Goal: Information Seeking & Learning: Learn about a topic

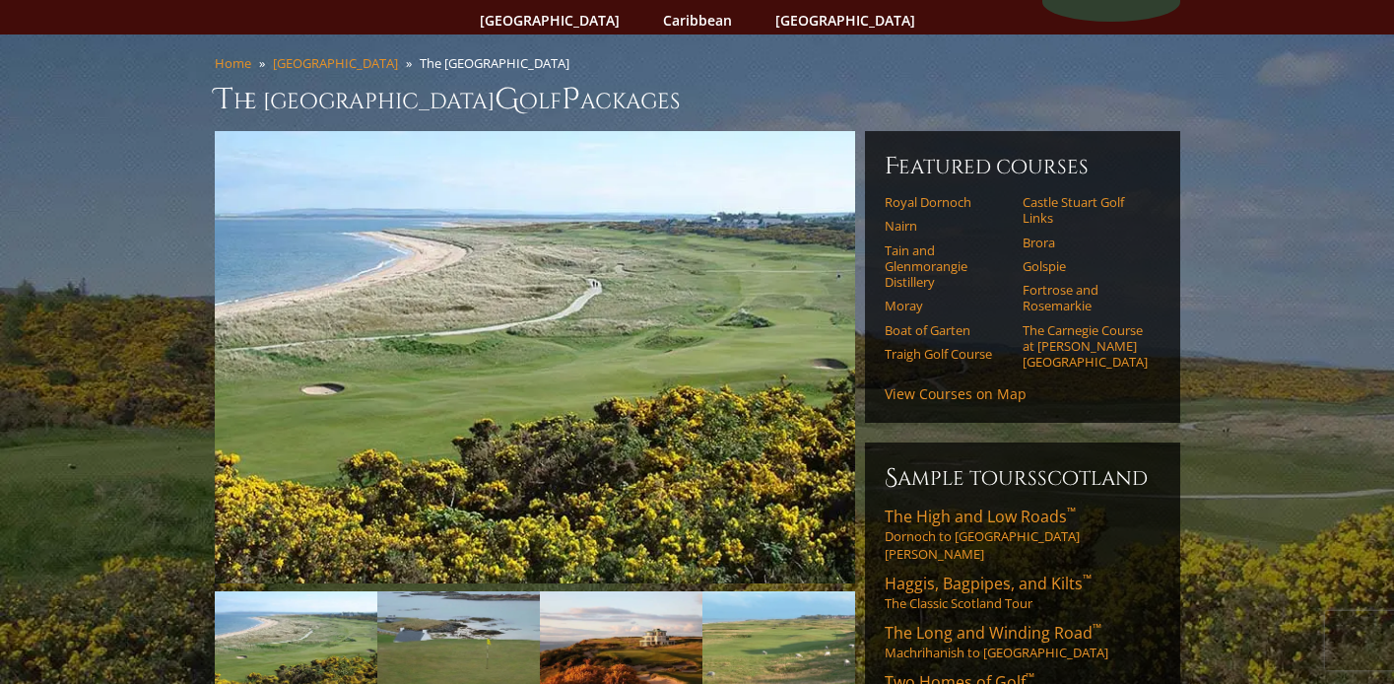
scroll to position [121, 0]
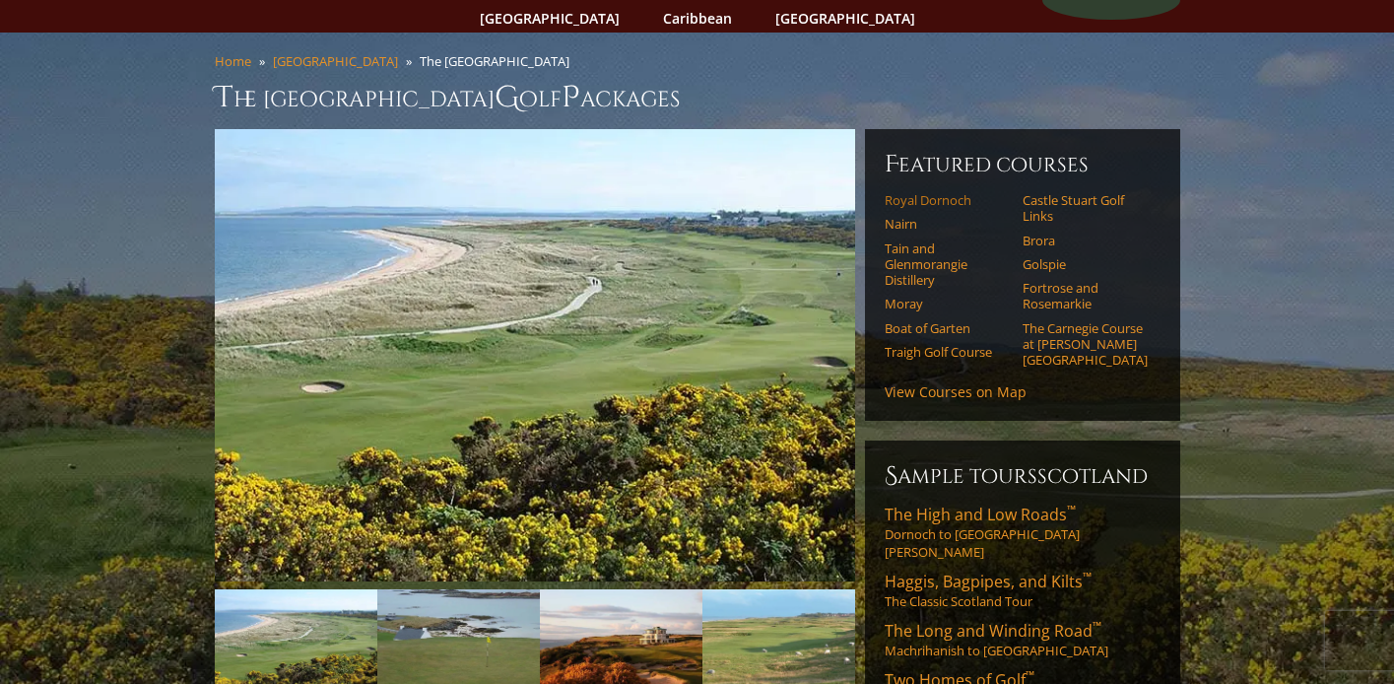
click at [906, 192] on link "Royal Dornoch" at bounding box center [947, 200] width 125 height 16
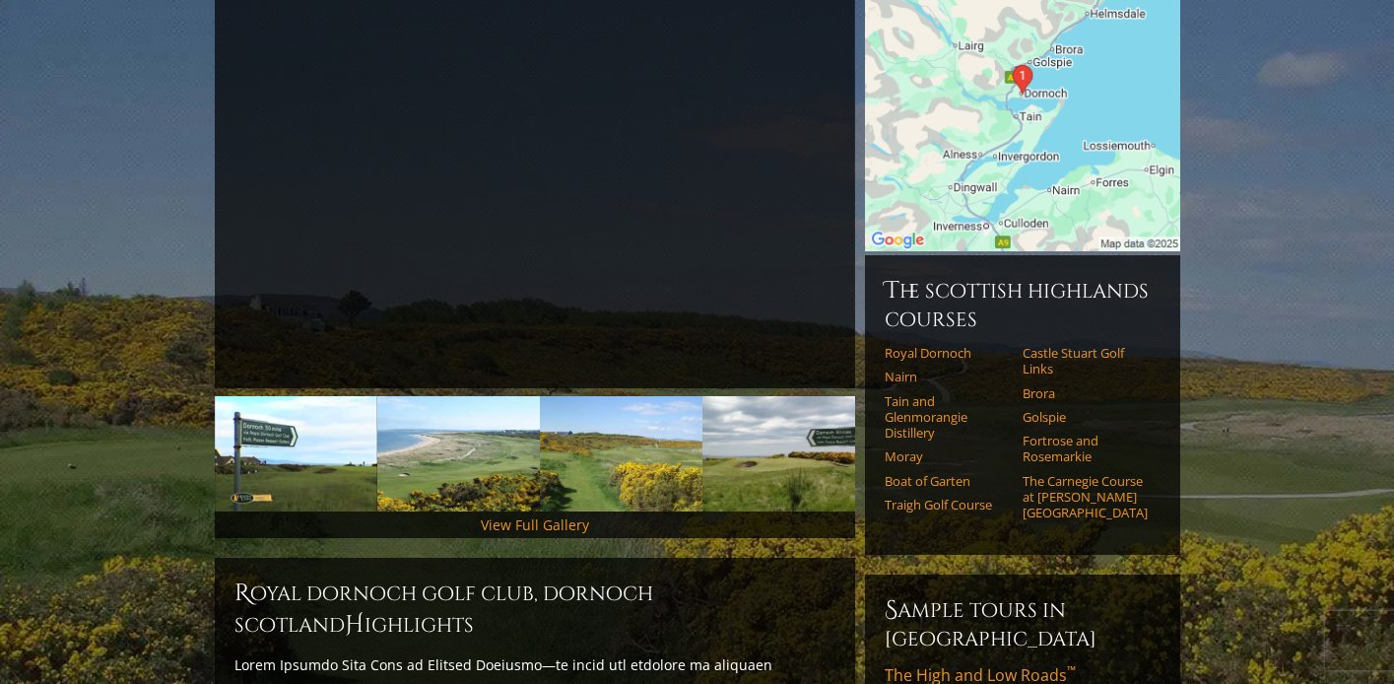
scroll to position [318, 0]
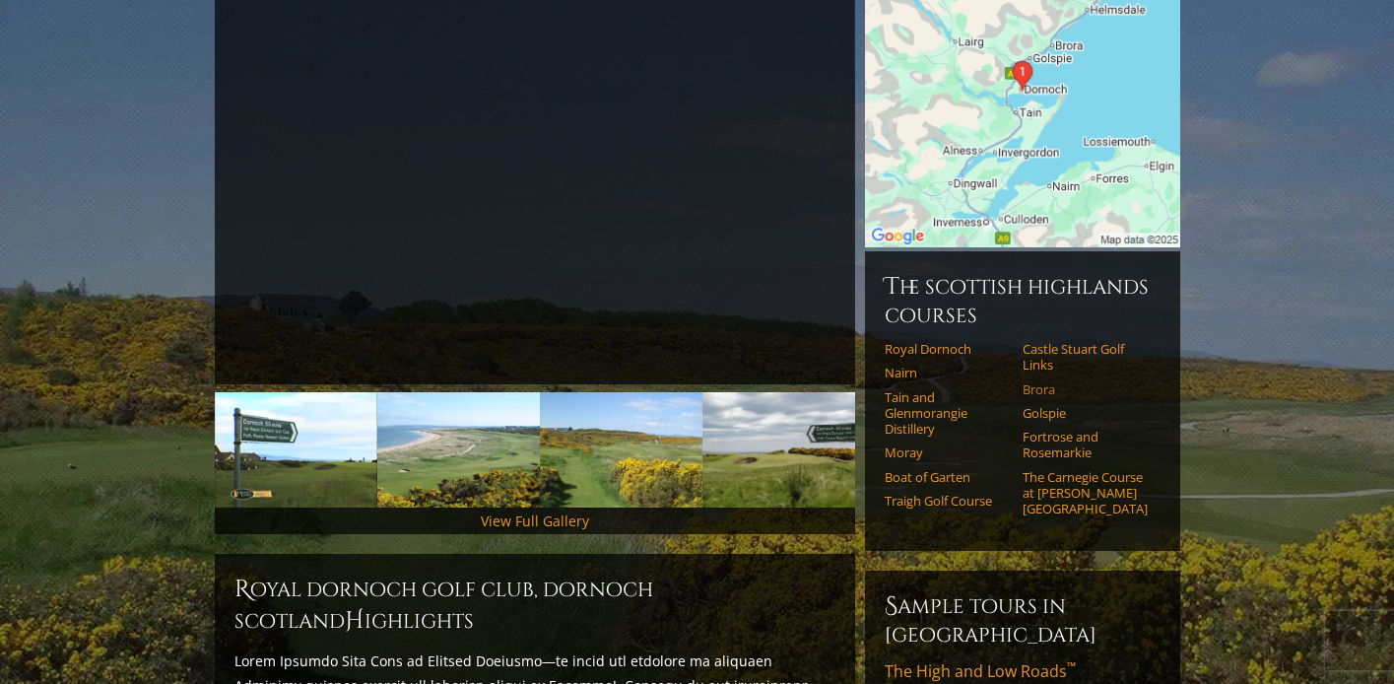
click at [1035, 381] on link "Brora" at bounding box center [1084, 389] width 125 height 16
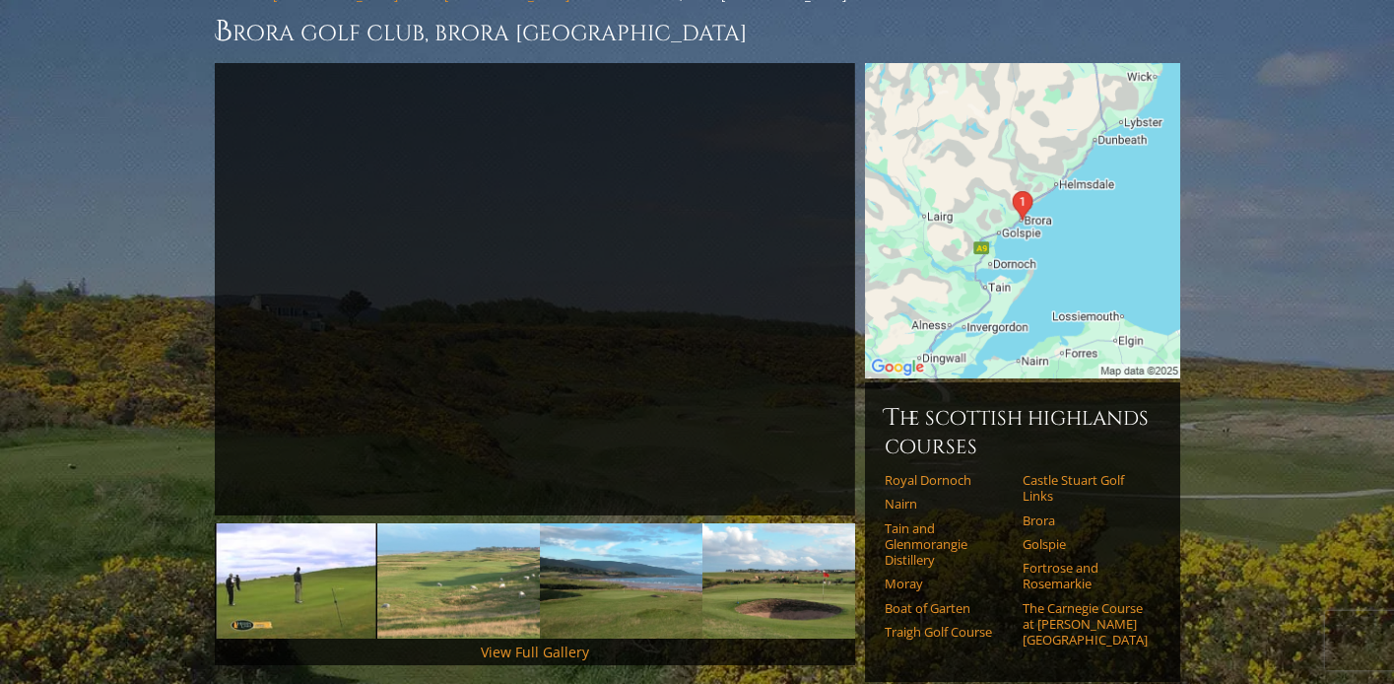
scroll to position [199, 0]
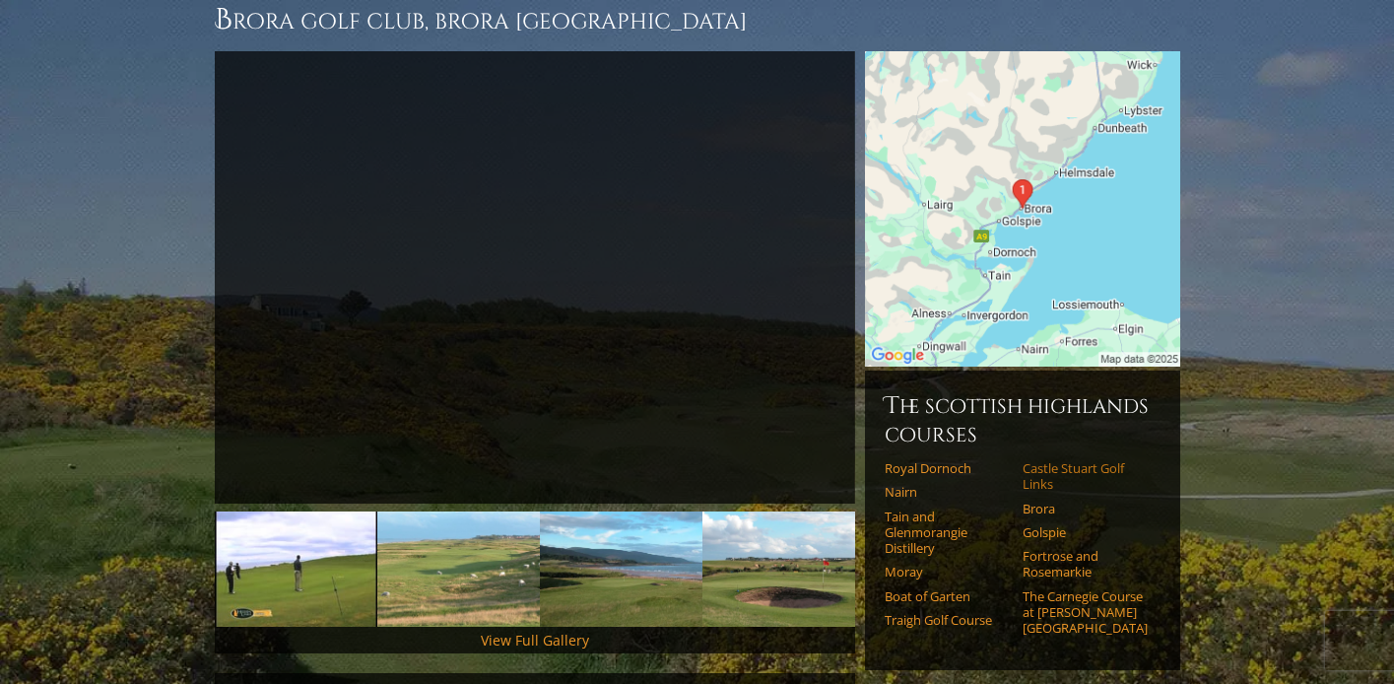
click at [1048, 460] on link "Castle Stuart Golf Links" at bounding box center [1084, 476] width 125 height 33
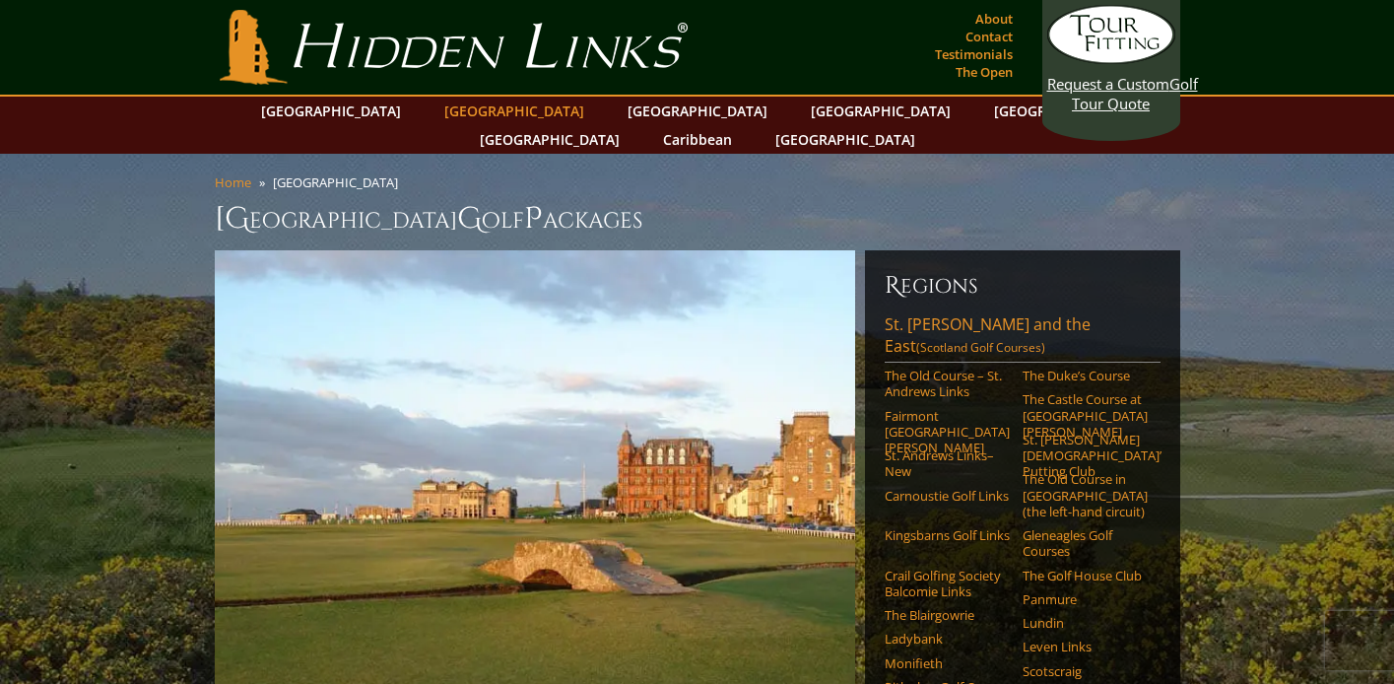
click at [473, 110] on link "[GEOGRAPHIC_DATA]" at bounding box center [514, 111] width 160 height 29
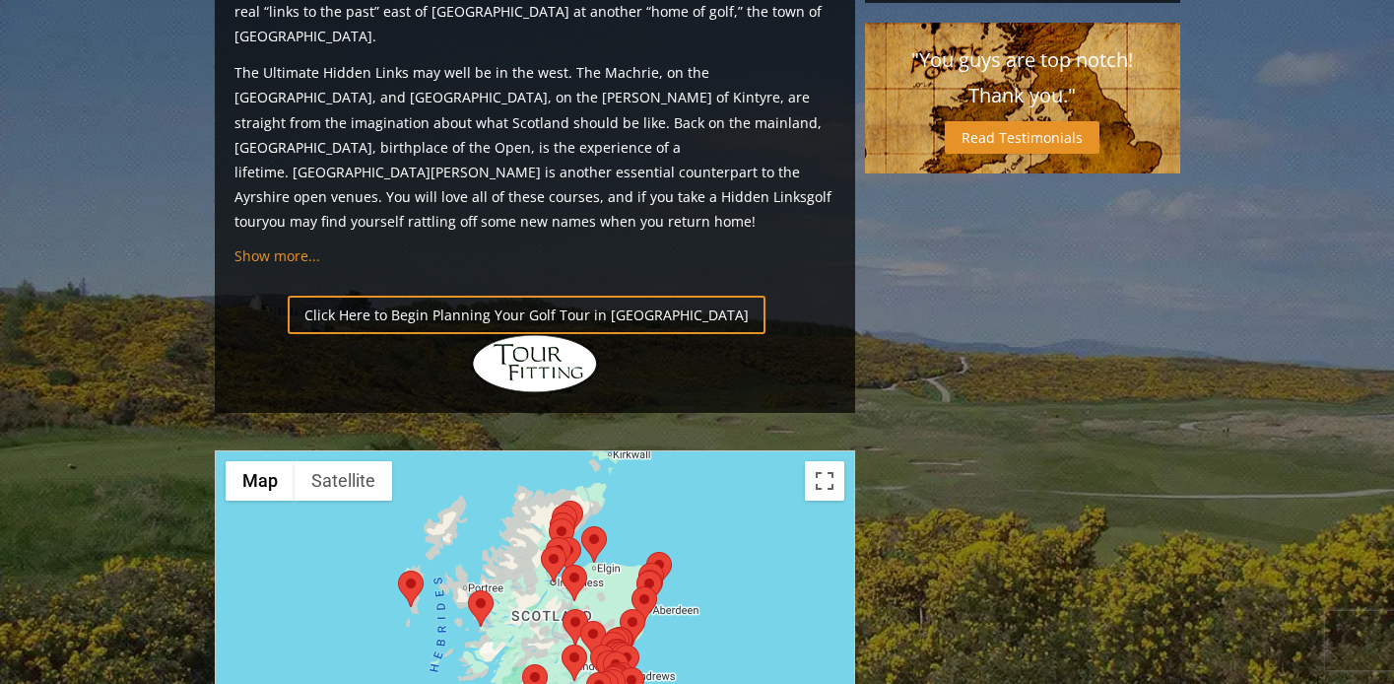
scroll to position [2056, 0]
